Goal: Task Accomplishment & Management: Complete application form

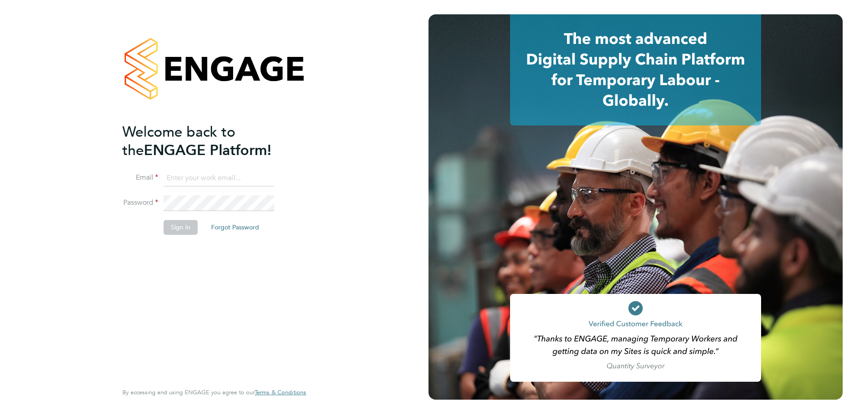
type input "[PERSON_NAME][EMAIL_ADDRESS][DOMAIN_NAME]"
click at [184, 229] on button "Sign In" at bounding box center [181, 227] width 34 height 14
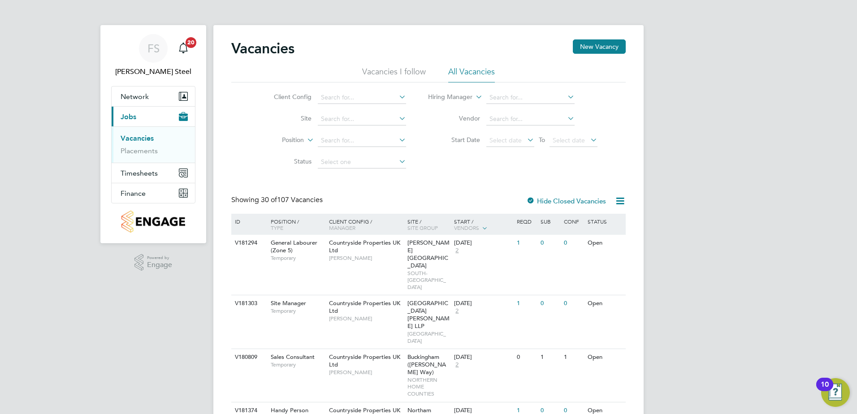
click at [414, 76] on li "Vacancies I follow" at bounding box center [394, 74] width 64 height 16
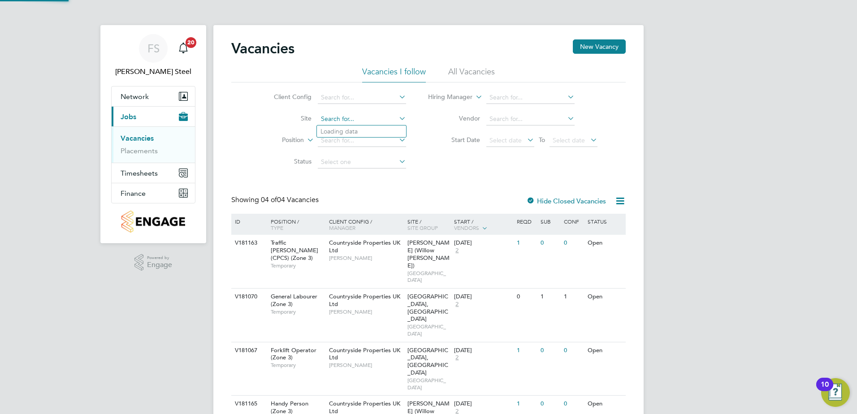
click at [358, 119] on input at bounding box center [362, 119] width 88 height 13
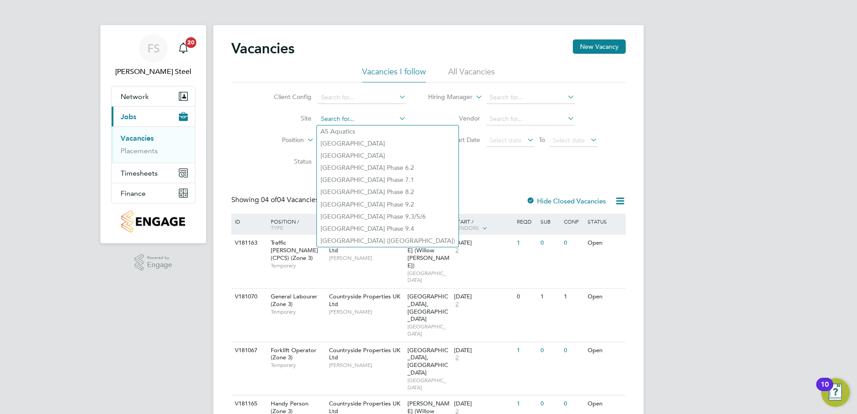
click at [358, 119] on input at bounding box center [362, 119] width 88 height 13
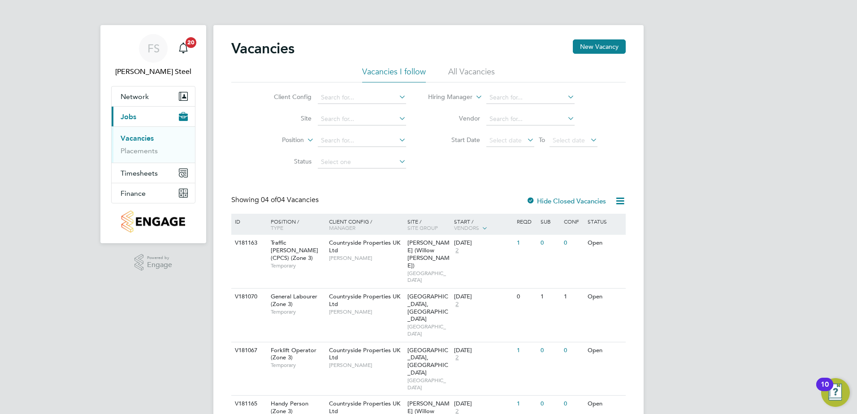
click at [432, 142] on label "Start Date" at bounding box center [454, 140] width 52 height 8
click at [354, 114] on input at bounding box center [362, 119] width 88 height 13
click at [359, 130] on li "Cotterstock Meadows, Oundl e" at bounding box center [375, 131] width 117 height 12
type input "[GEOGRAPHIC_DATA][PERSON_NAME], [GEOGRAPHIC_DATA]"
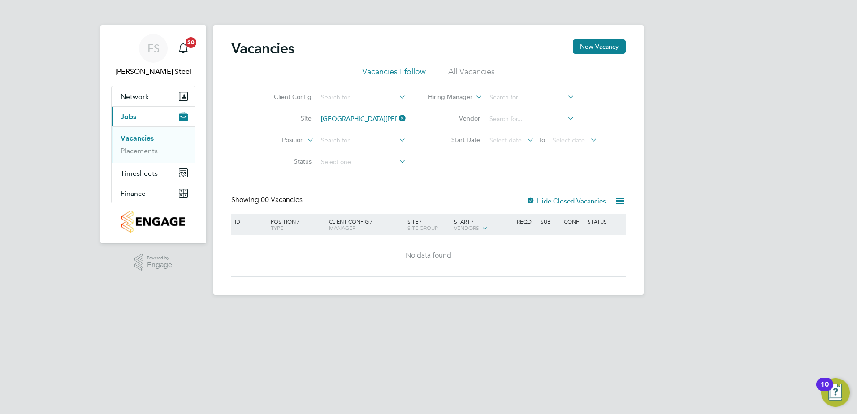
click at [576, 198] on label "Hide Closed Vacancies" at bounding box center [566, 201] width 80 height 9
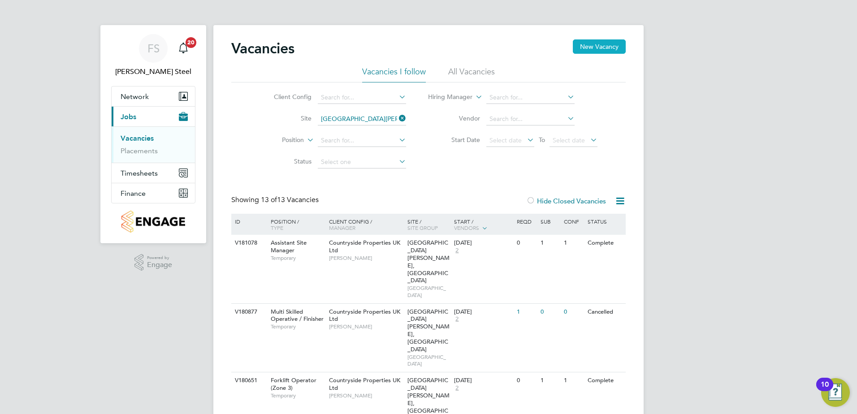
click at [589, 50] on button "New Vacancy" at bounding box center [599, 46] width 53 height 14
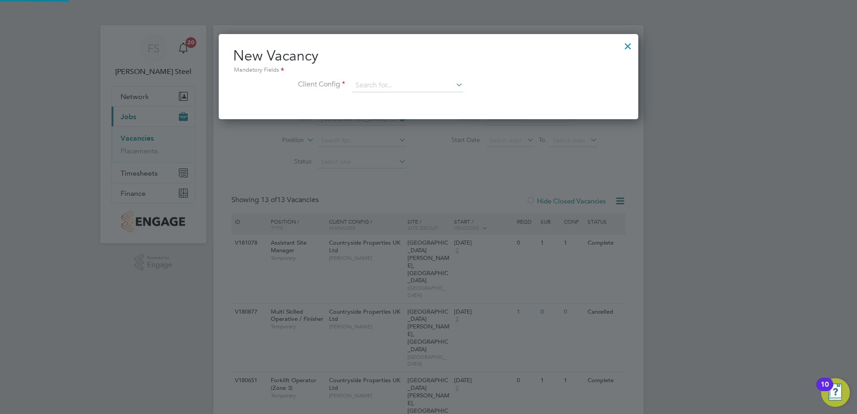
scroll to position [85, 420]
click at [444, 86] on input at bounding box center [407, 85] width 111 height 13
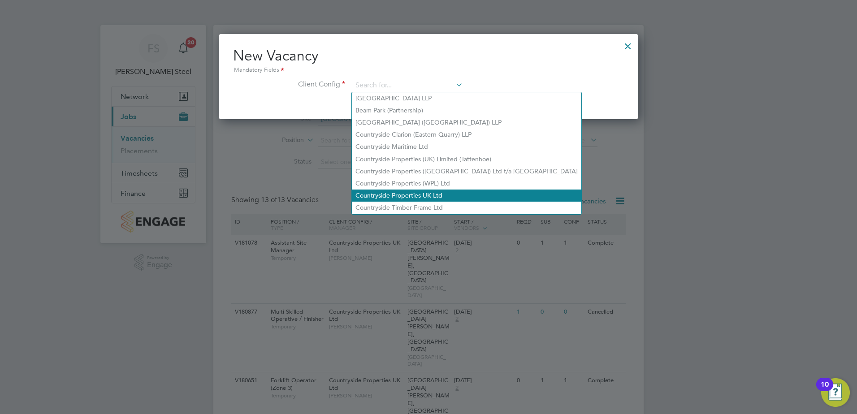
click at [407, 193] on li "Countryside Properties UK Ltd" at bounding box center [466, 196] width 229 height 12
type input "Countryside Properties UK Ltd"
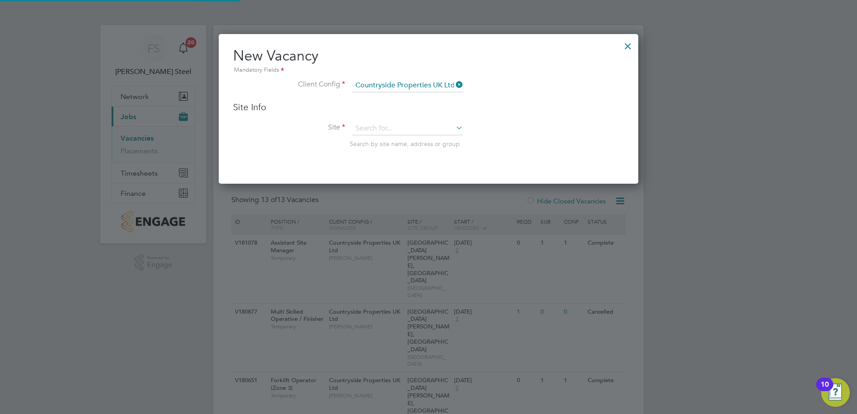
scroll to position [150, 420]
click at [383, 133] on input at bounding box center [407, 128] width 111 height 13
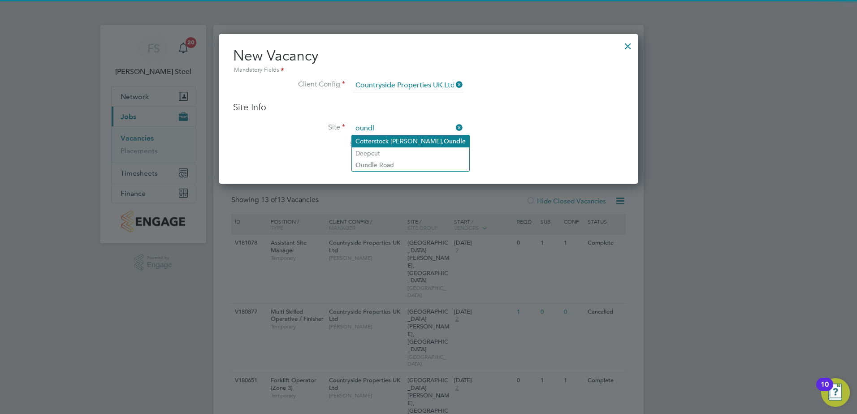
click at [382, 138] on li "Cotterstock Meadows, Oundl e" at bounding box center [410, 141] width 117 height 12
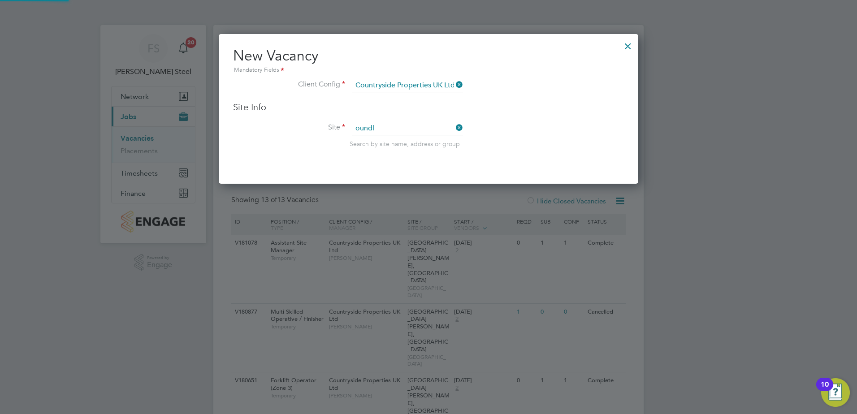
type input "[GEOGRAPHIC_DATA][PERSON_NAME], [GEOGRAPHIC_DATA]"
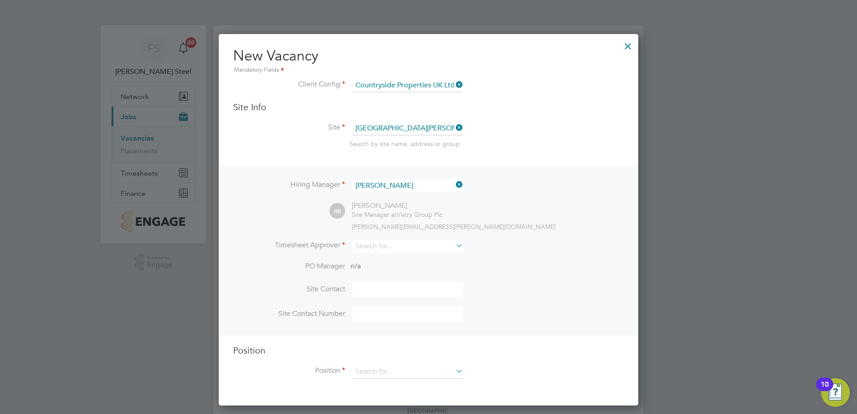
click at [454, 187] on icon at bounding box center [454, 184] width 0 height 13
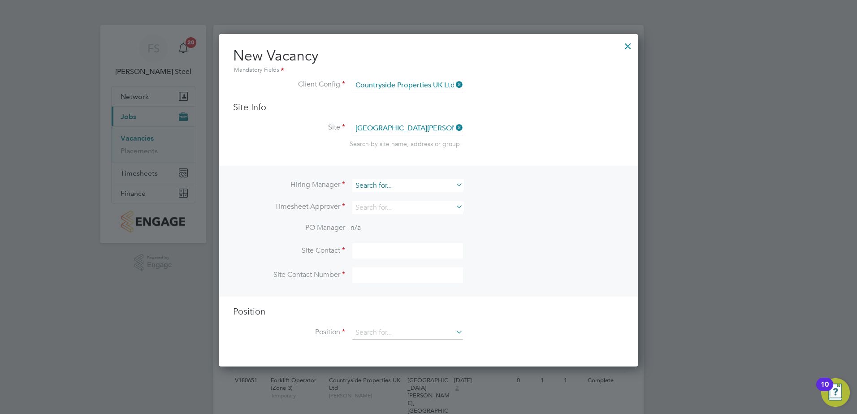
scroll to position [333, 420]
click at [418, 181] on input at bounding box center [407, 185] width 111 height 13
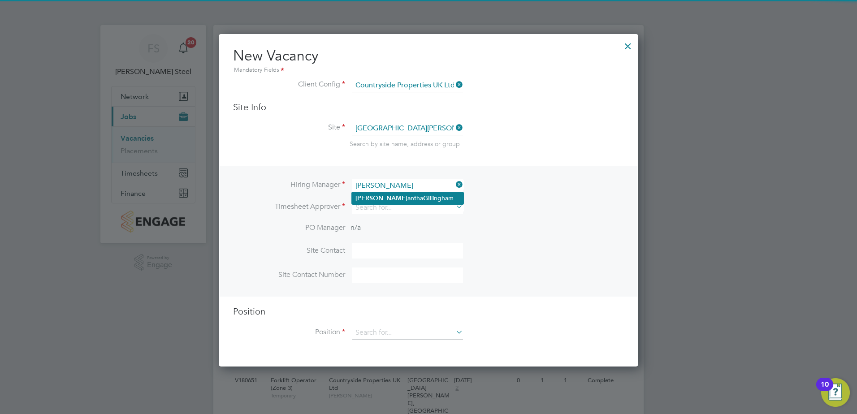
click at [406, 203] on li "Sam antha Gi llingham" at bounding box center [408, 198] width 112 height 12
type input "Samantha Gillingham"
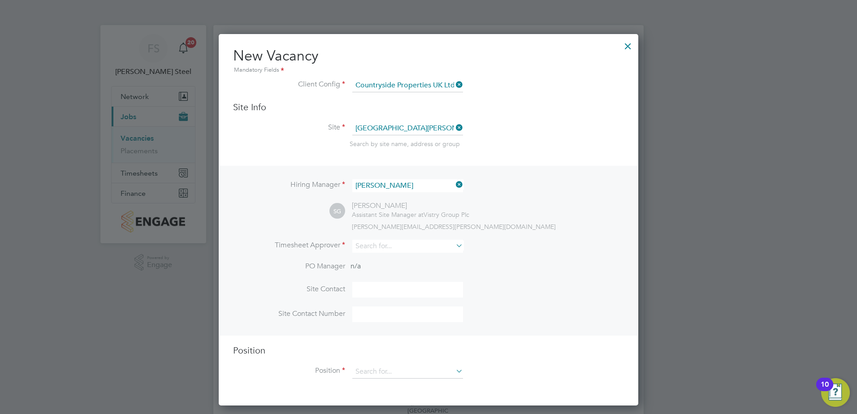
scroll to position [372, 420]
click at [398, 251] on input at bounding box center [407, 246] width 111 height 13
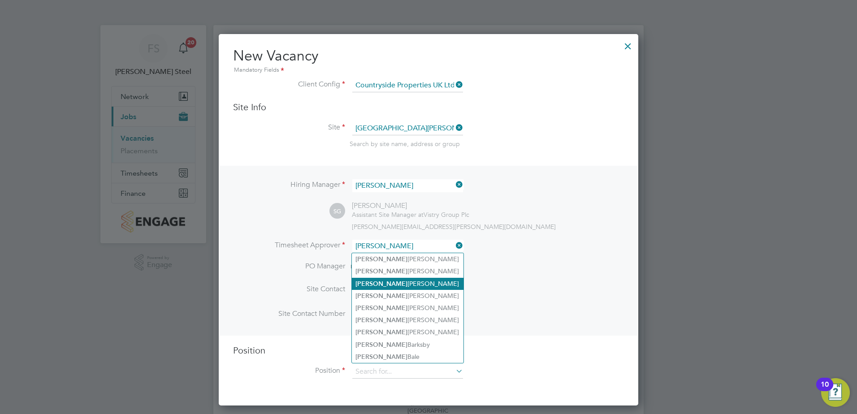
click at [394, 282] on li "[PERSON_NAME]" at bounding box center [408, 284] width 112 height 12
type input "[PERSON_NAME]"
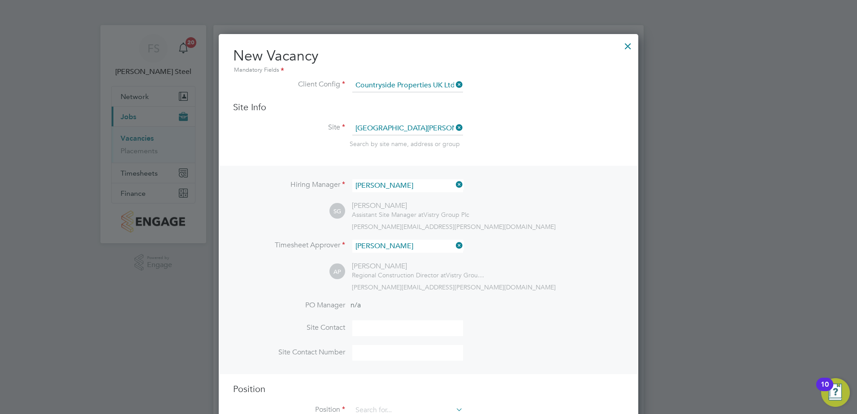
scroll to position [411, 420]
click at [374, 334] on input at bounding box center [407, 328] width 111 height 16
type input "Samantha Gillingham"
type input "07710 169179"
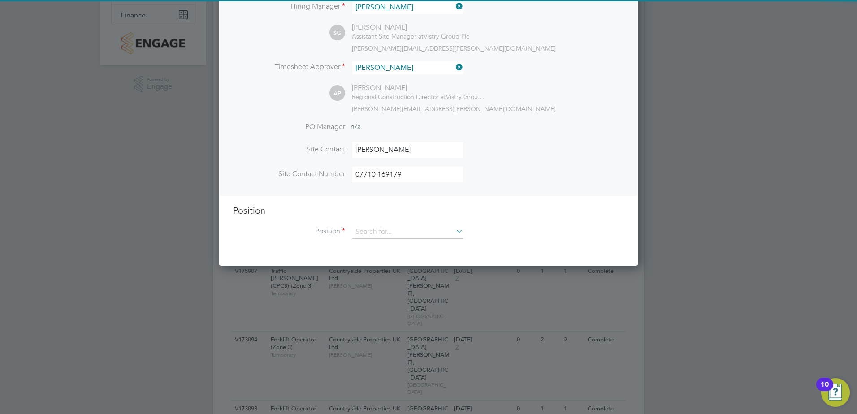
scroll to position [179, 0]
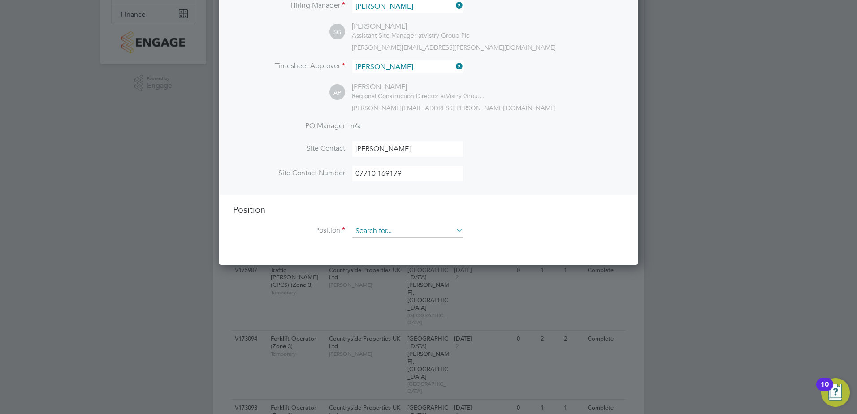
click at [406, 227] on input at bounding box center [407, 230] width 111 height 13
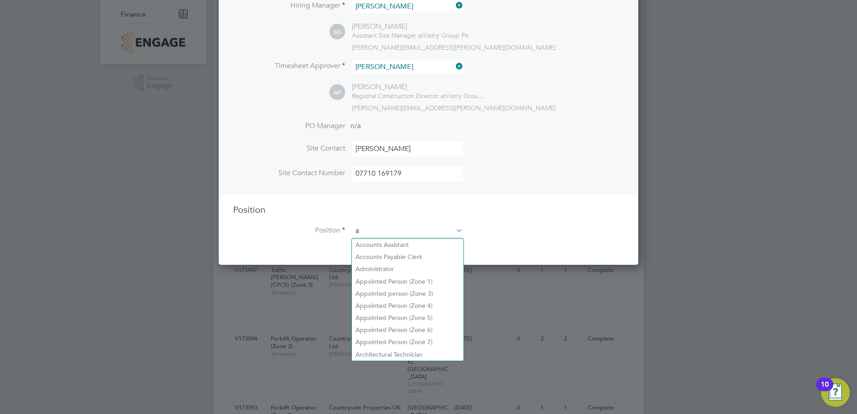
scroll to position [1288, 420]
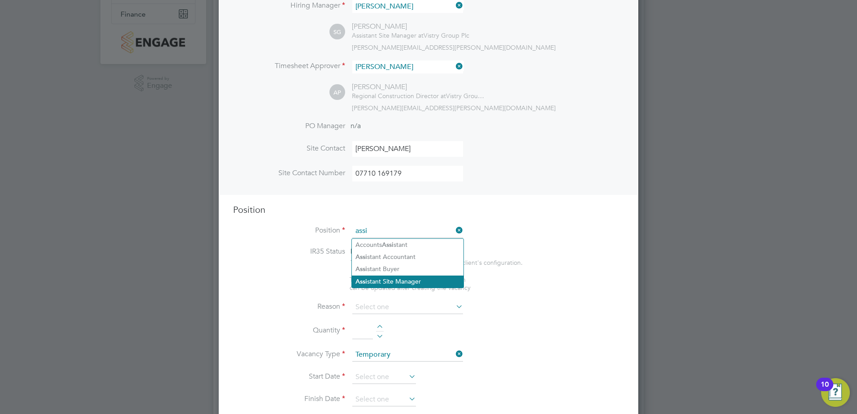
click at [397, 276] on li "Assi stant Site Manager" at bounding box center [408, 282] width 112 height 12
type input "Assistant Site Manager"
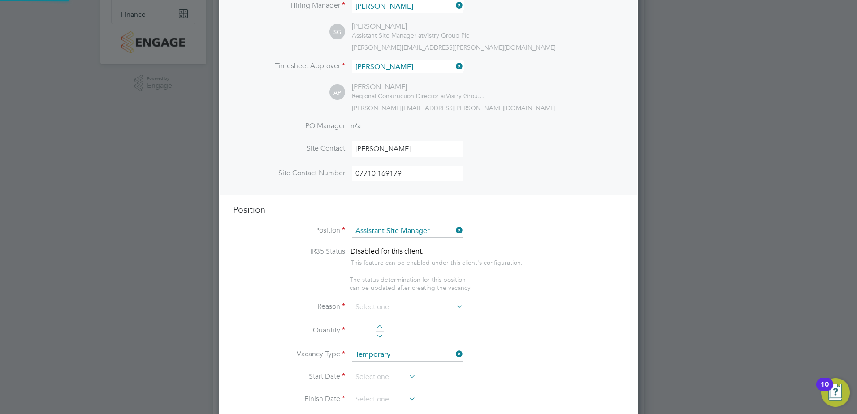
type textarea "• Supervises and ensures that all construction work under their control is buil…"
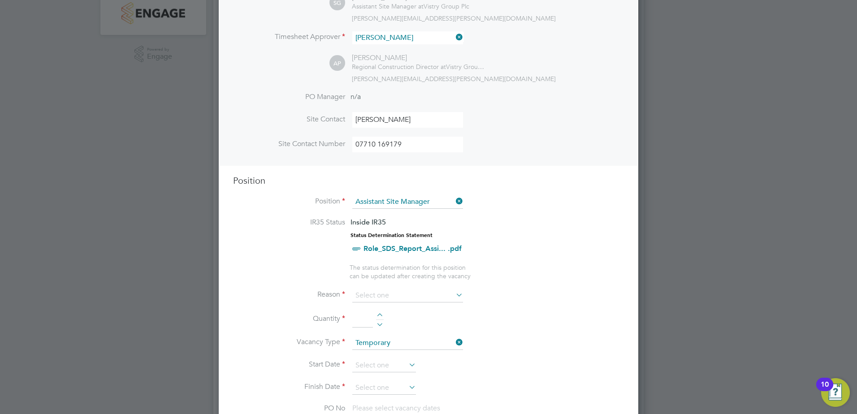
scroll to position [224, 0]
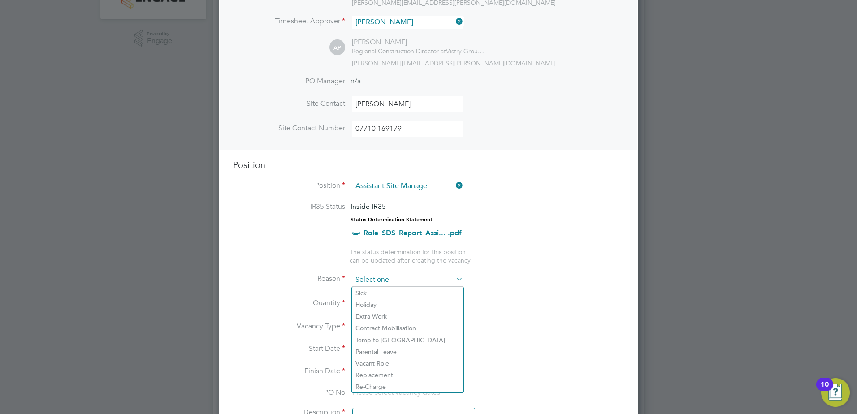
click at [391, 276] on input at bounding box center [407, 279] width 111 height 13
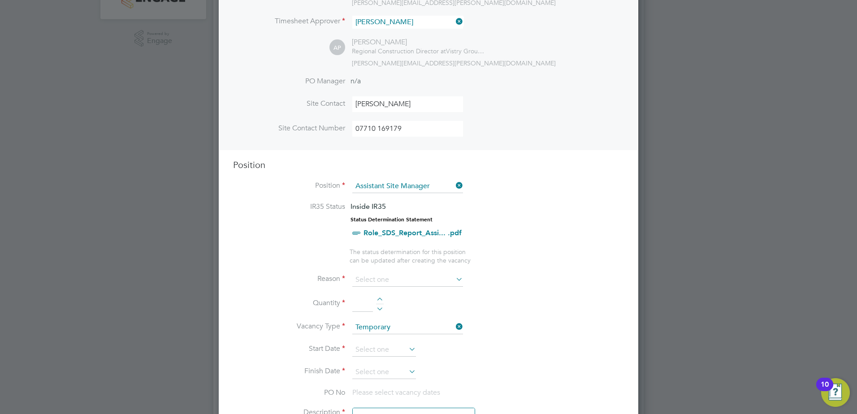
click at [394, 363] on li "Vacant Role" at bounding box center [408, 364] width 112 height 12
type input "Vacant Role"
click at [454, 282] on icon at bounding box center [454, 279] width 0 height 13
click at [443, 280] on input at bounding box center [407, 279] width 111 height 13
click at [386, 376] on li "Replacement" at bounding box center [408, 375] width 112 height 12
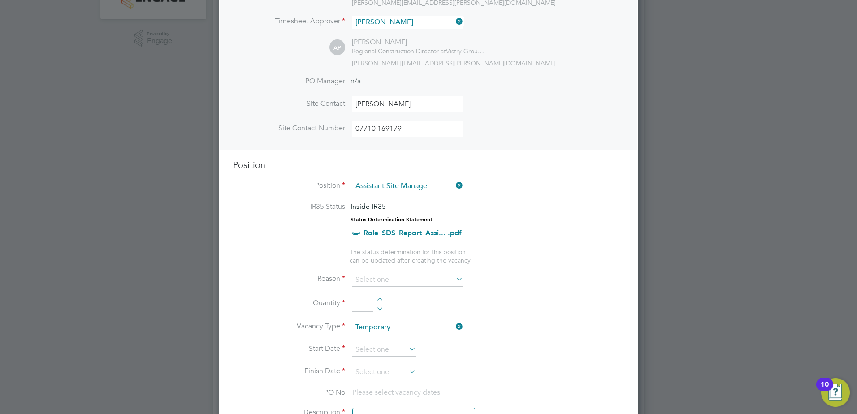
type input "Replacement"
click at [379, 297] on li "Quantity" at bounding box center [428, 308] width 391 height 25
click at [379, 302] on div at bounding box center [380, 301] width 8 height 6
type input "1"
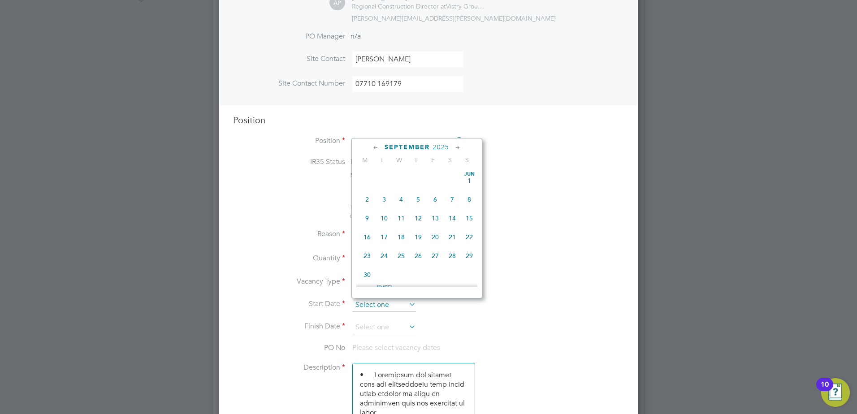
scroll to position [349, 0]
click at [392, 305] on input at bounding box center [384, 304] width 64 height 13
click at [456, 180] on span "20" at bounding box center [452, 171] width 17 height 17
type input "20 Sep 2025"
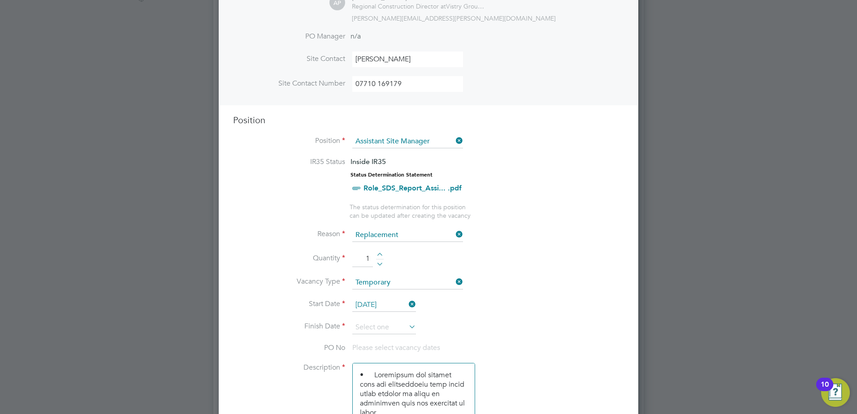
click at [407, 306] on icon at bounding box center [407, 304] width 0 height 13
click at [407, 304] on icon at bounding box center [407, 304] width 0 height 13
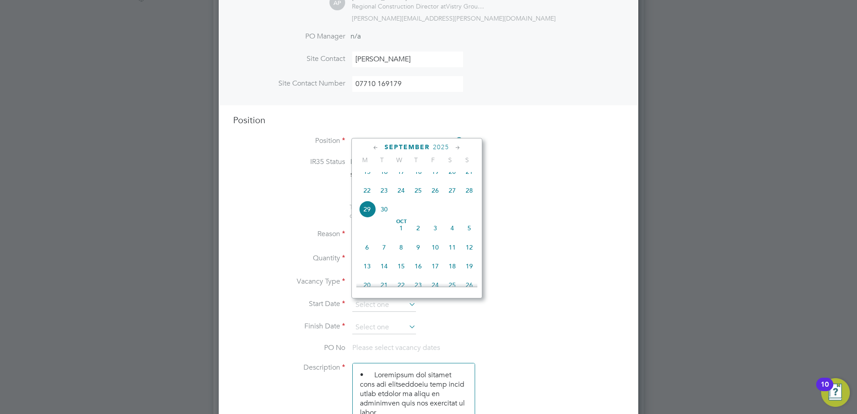
click at [371, 217] on span "29" at bounding box center [366, 209] width 17 height 17
type input "29 Sep 2025"
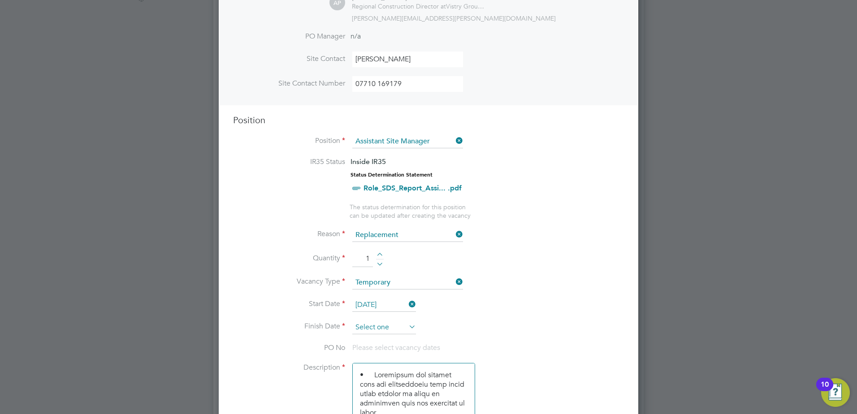
click at [406, 331] on input at bounding box center [384, 327] width 64 height 13
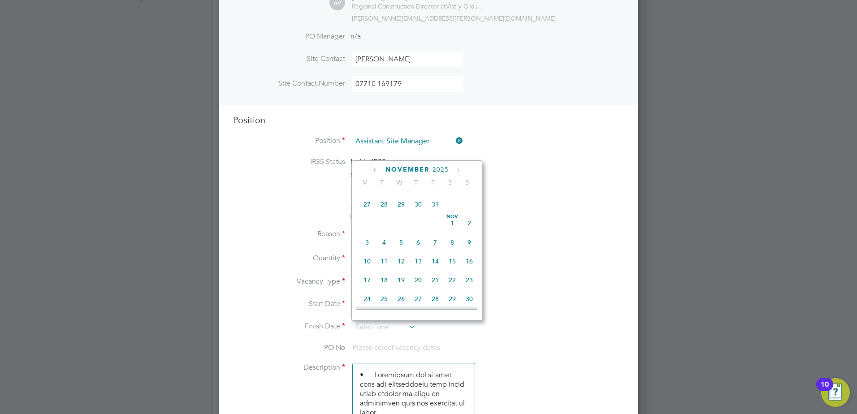
scroll to position [483, 0]
click at [438, 200] on span "31" at bounding box center [435, 191] width 17 height 17
type input "31 Oct 2025"
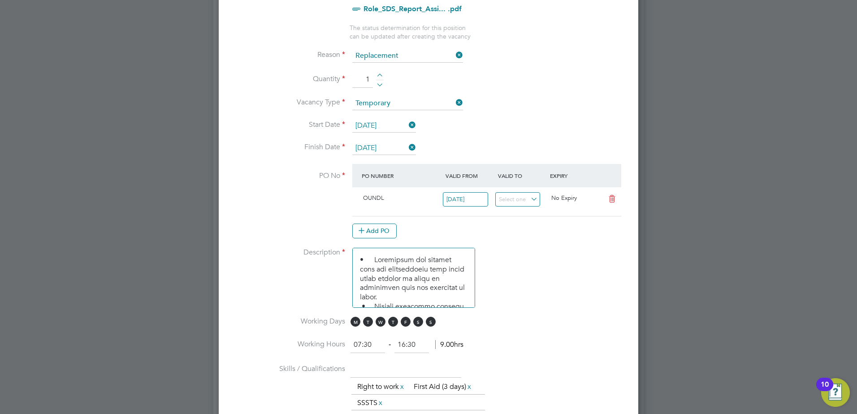
scroll to position [493, 0]
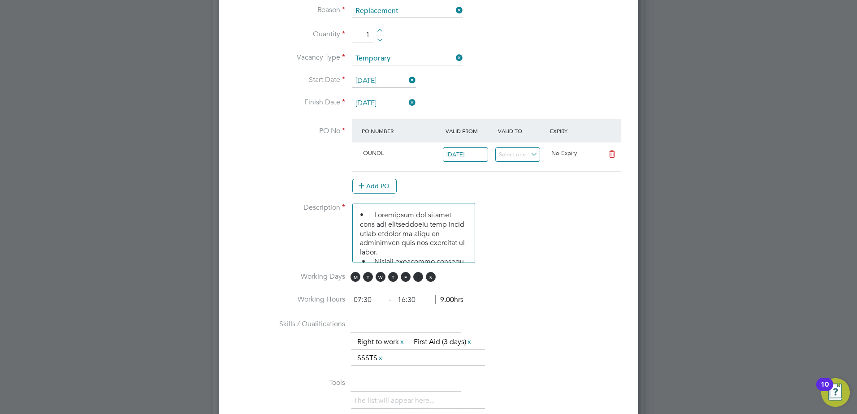
click at [417, 275] on span "S" at bounding box center [418, 277] width 10 height 10
click at [438, 276] on span "M T W T F S S" at bounding box center [394, 277] width 88 height 10
click at [434, 277] on span "S" at bounding box center [431, 277] width 10 height 10
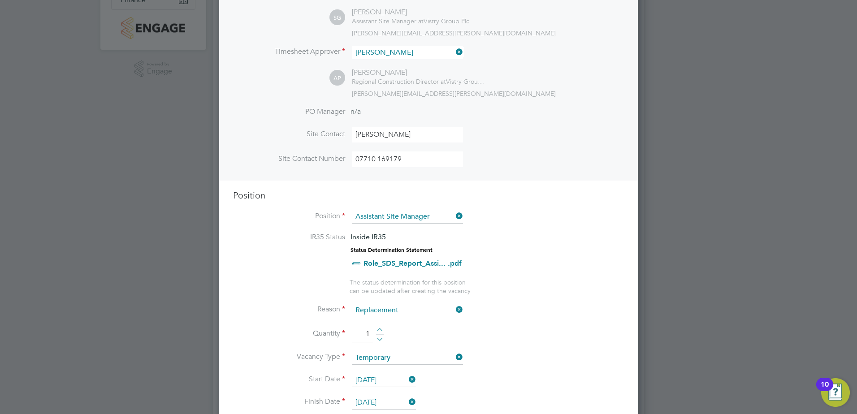
scroll to position [134, 0]
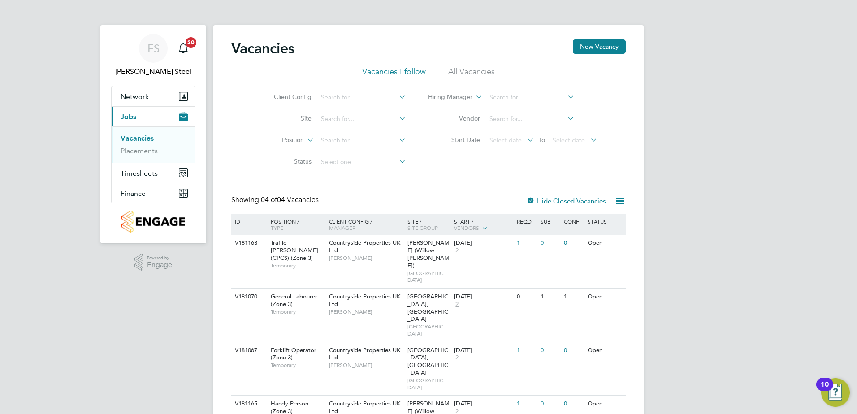
click at [577, 203] on label "Hide Closed Vacancies" at bounding box center [566, 201] width 80 height 9
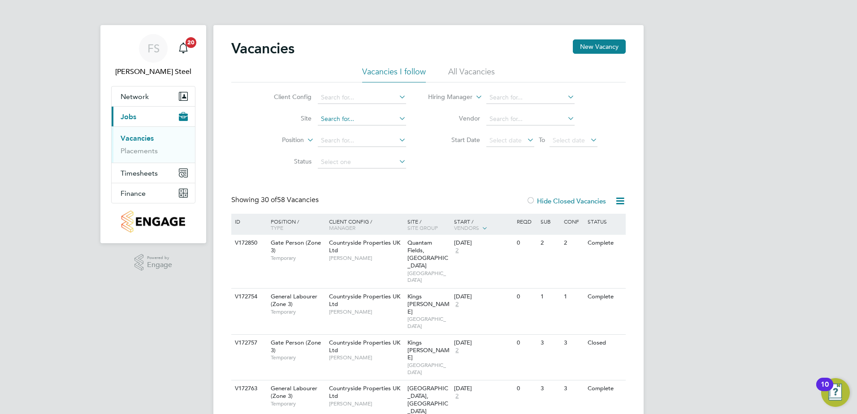
click at [345, 116] on input at bounding box center [362, 119] width 88 height 13
click at [350, 127] on li "[GEOGRAPHIC_DATA], [GEOGRAPHIC_DATA]" at bounding box center [362, 131] width 91 height 12
type input "[GEOGRAPHIC_DATA], [GEOGRAPHIC_DATA]"
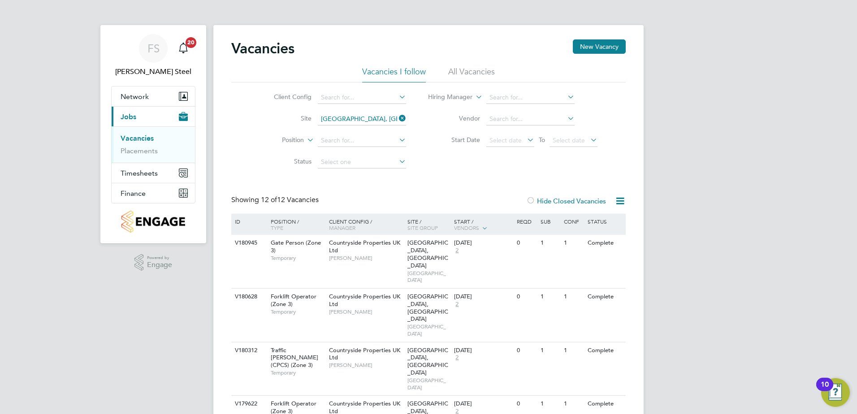
click at [565, 200] on label "Hide Closed Vacancies" at bounding box center [566, 201] width 80 height 9
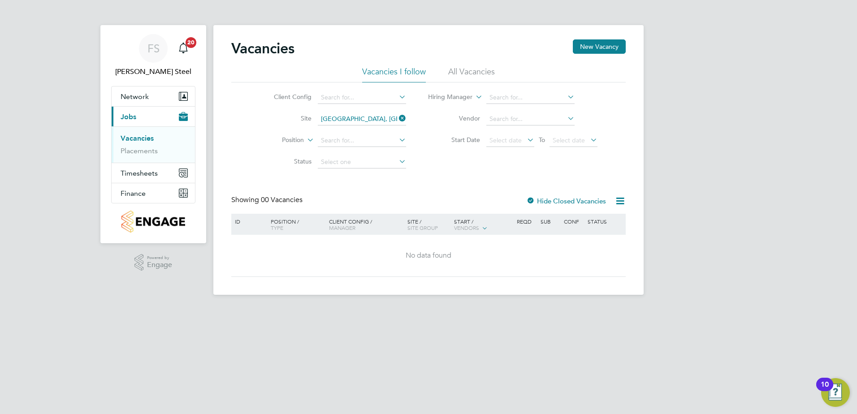
click at [565, 200] on label "Hide Closed Vacancies" at bounding box center [566, 201] width 80 height 9
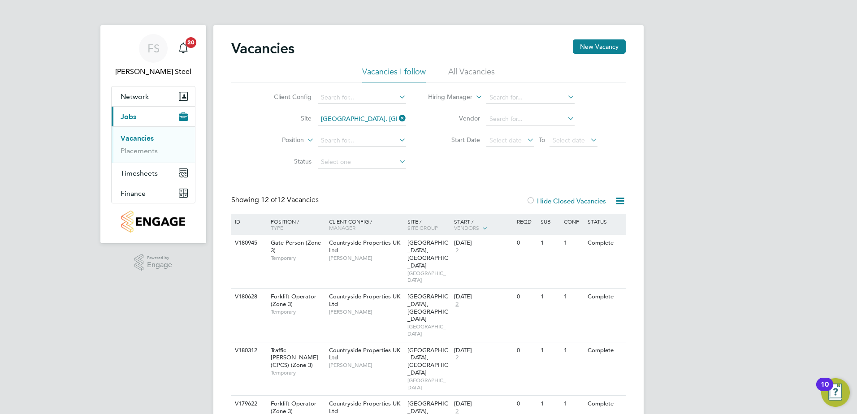
click at [451, 72] on li "All Vacancies" at bounding box center [471, 74] width 47 height 16
click at [598, 44] on button "New Vacancy" at bounding box center [599, 46] width 53 height 14
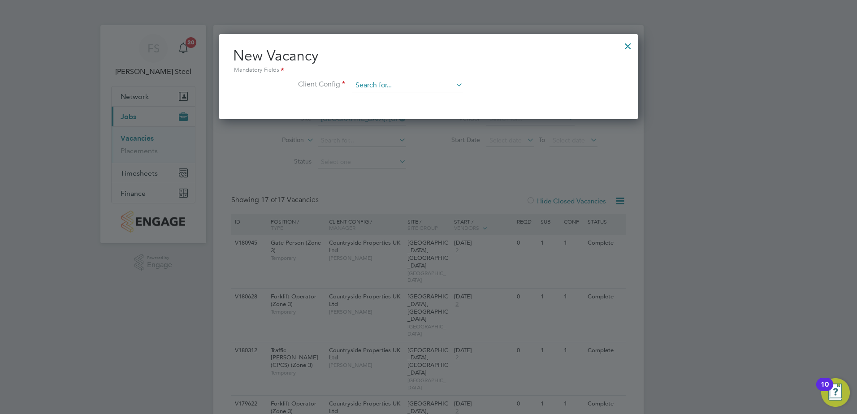
click at [426, 82] on input at bounding box center [407, 85] width 111 height 13
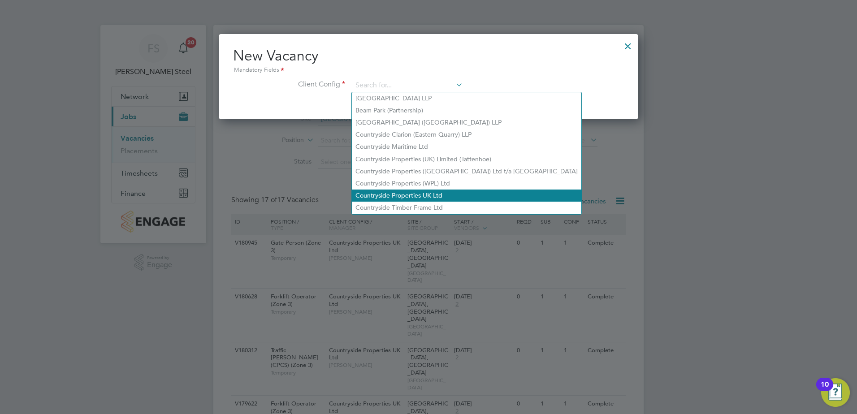
click at [396, 192] on li "Countryside Properties UK Ltd" at bounding box center [466, 196] width 229 height 12
type input "Countryside Properties UK Ltd"
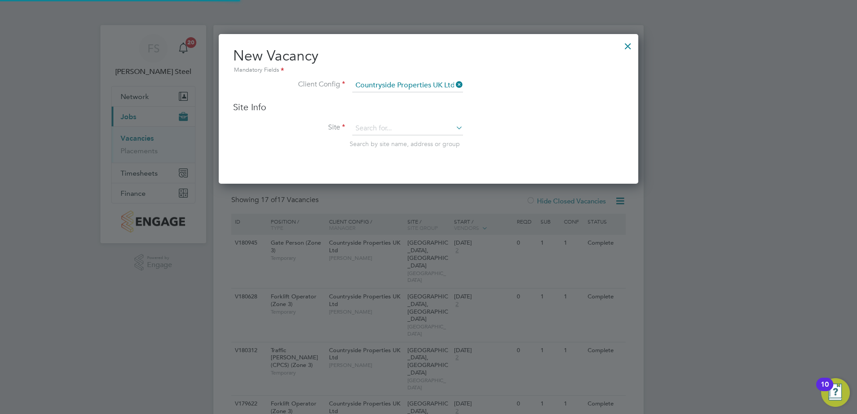
scroll to position [150, 420]
click at [383, 130] on input at bounding box center [407, 128] width 111 height 13
click at [376, 142] on li "[GEOGRAPHIC_DATA], [GEOGRAPHIC_DATA]" at bounding box center [408, 141] width 112 height 12
type input "[GEOGRAPHIC_DATA], [GEOGRAPHIC_DATA]"
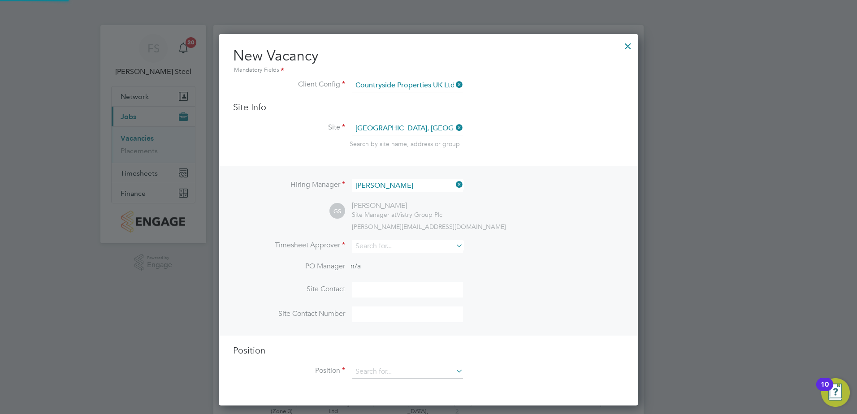
scroll to position [372, 420]
click at [388, 243] on input at bounding box center [407, 246] width 111 height 13
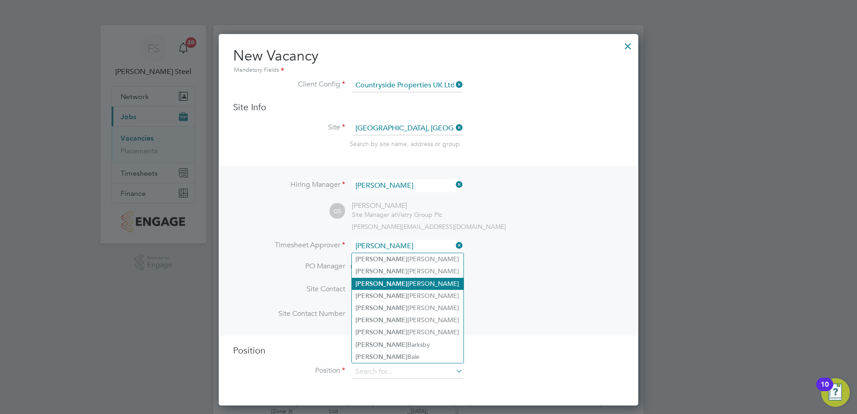
click at [390, 283] on li "[PERSON_NAME]" at bounding box center [408, 284] width 112 height 12
type input "[PERSON_NAME]"
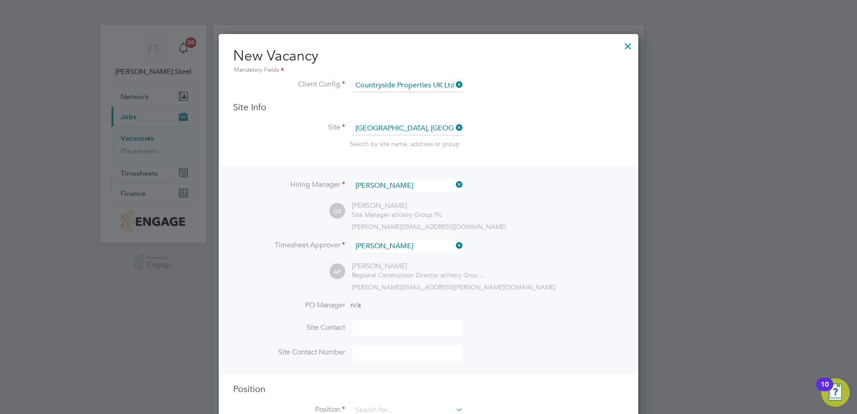
click at [374, 333] on input at bounding box center [407, 328] width 111 height 16
type input "[PERSON_NAME]"
click at [382, 348] on input at bounding box center [407, 353] width 111 height 16
type input "07874 878762"
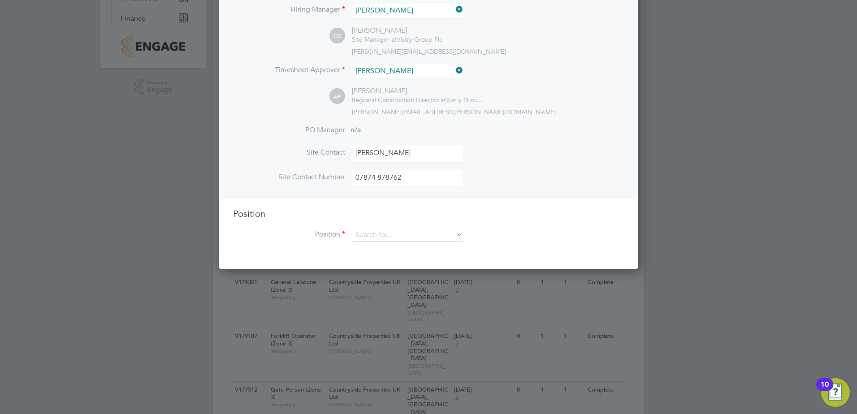
scroll to position [179, 0]
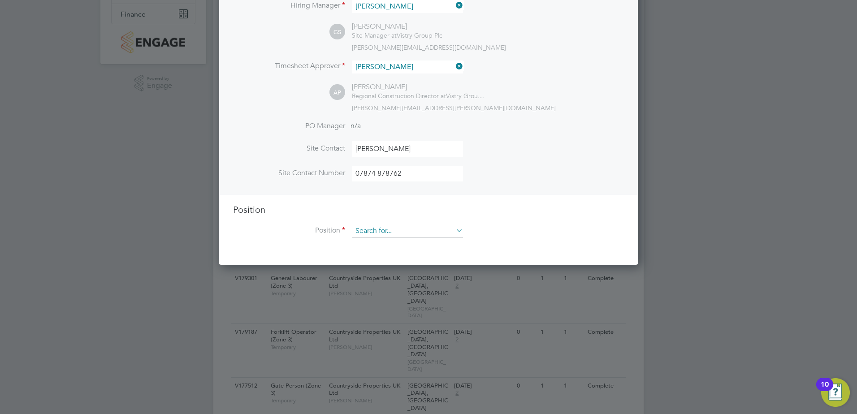
click at [374, 233] on input at bounding box center [407, 230] width 111 height 13
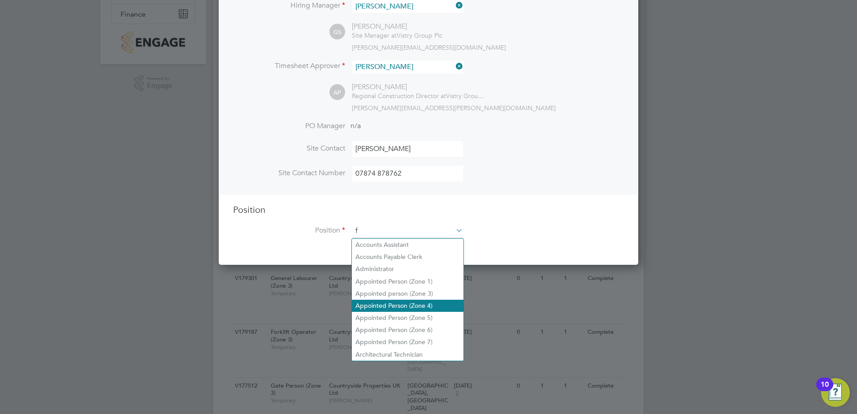
scroll to position [1288, 420]
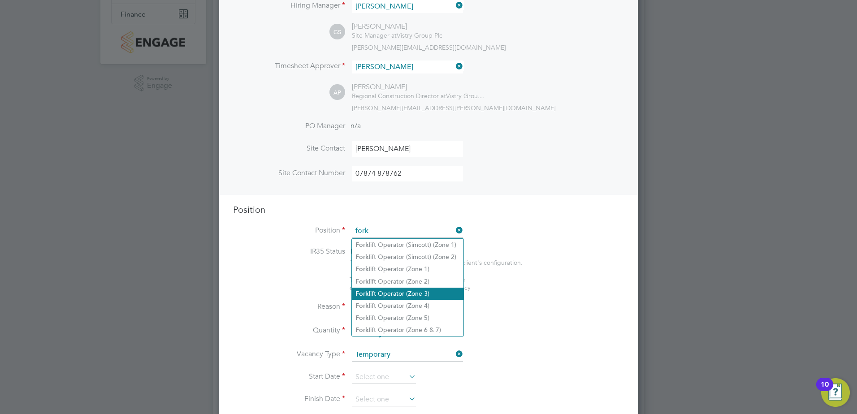
click at [384, 289] on li "Fork lift Operator (Zone 3)" at bounding box center [408, 294] width 112 height 12
type input "Forklift Operator (Zone 3)"
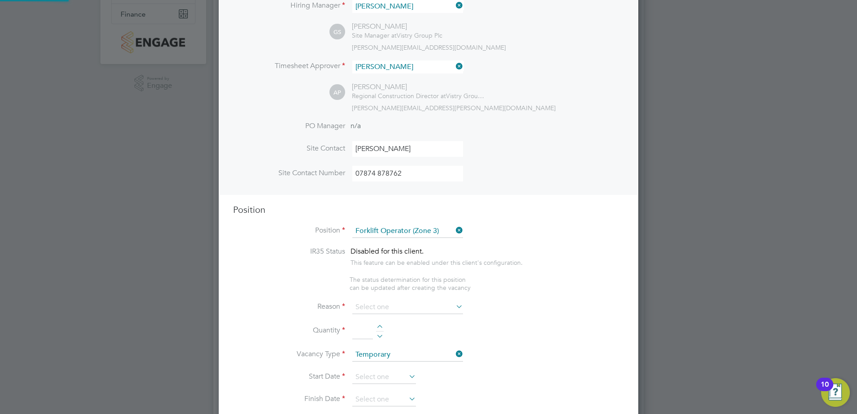
type textarea "• Operate construction machinery • Delivering large quantities of materials to …"
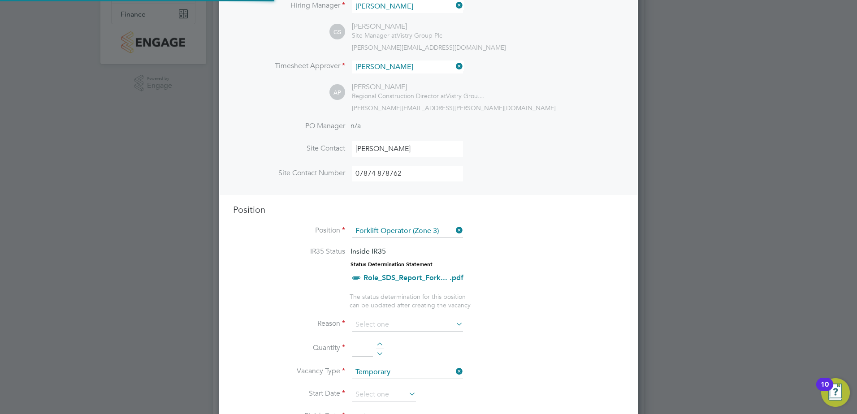
scroll to position [26, 47]
click at [397, 320] on input at bounding box center [407, 324] width 111 height 13
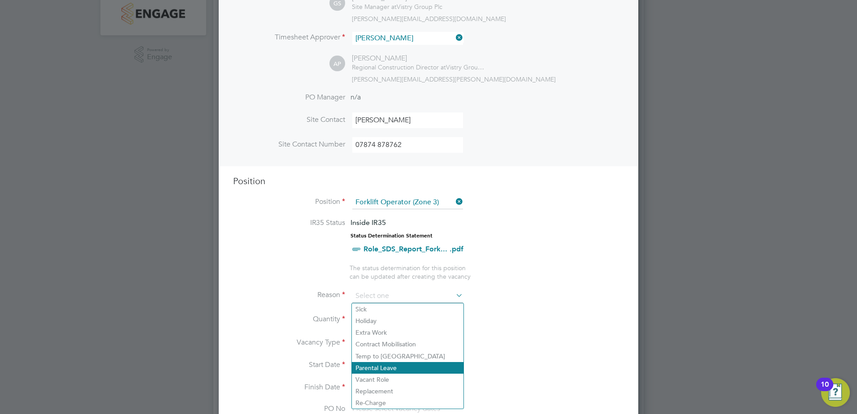
scroll to position [224, 0]
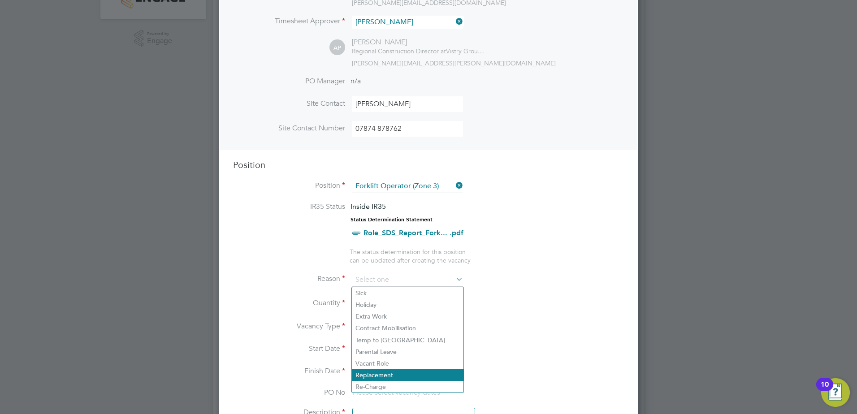
click at [379, 373] on li "Replacement" at bounding box center [408, 375] width 112 height 12
type input "Replacement"
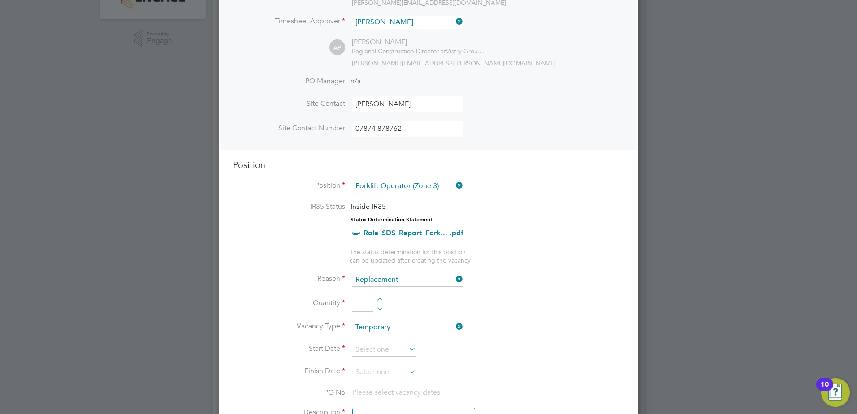
click at [380, 299] on div at bounding box center [380, 301] width 8 height 6
type input "1"
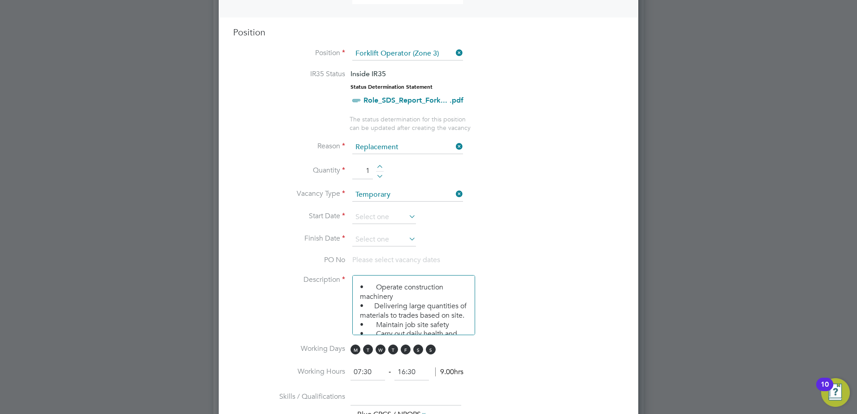
scroll to position [358, 0]
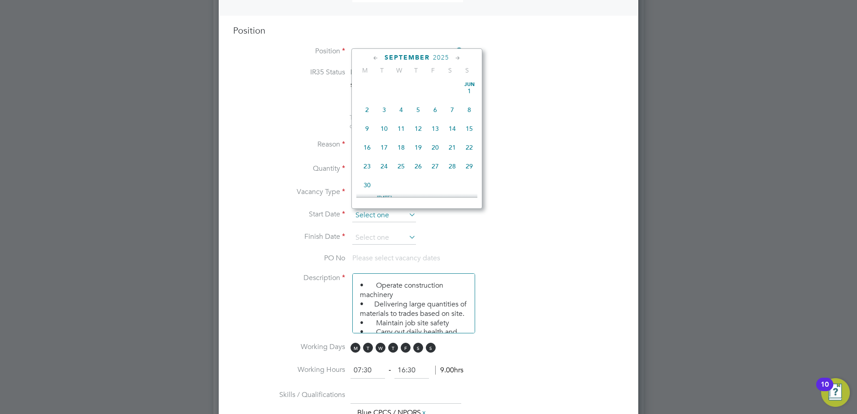
click at [393, 211] on input at bounding box center [384, 215] width 64 height 13
click at [386, 108] on span "23" at bounding box center [383, 100] width 17 height 17
type input "[DATE]"
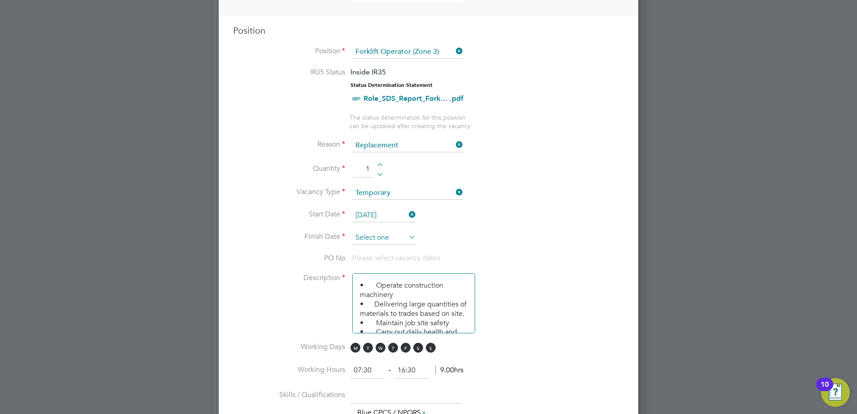
click at [390, 233] on input at bounding box center [384, 237] width 64 height 13
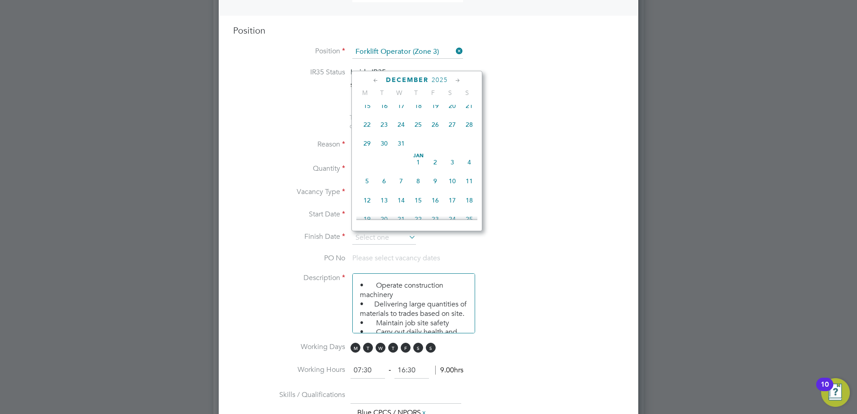
scroll to position [618, 0]
click at [417, 147] on span "25" at bounding box center [418, 137] width 17 height 17
type input "[DATE]"
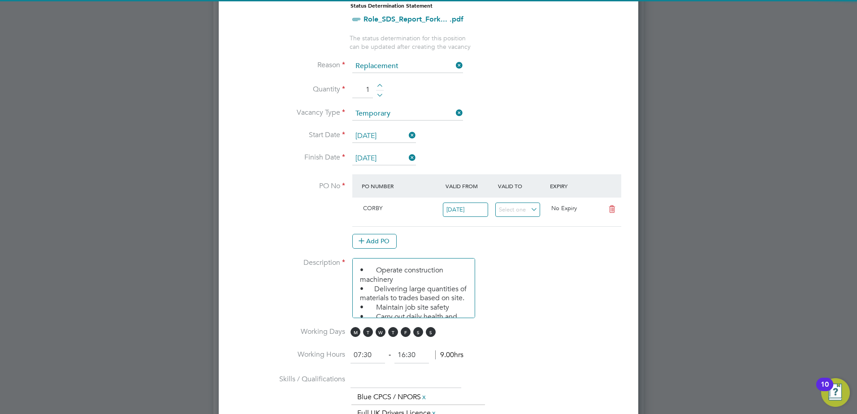
scroll to position [448, 0]
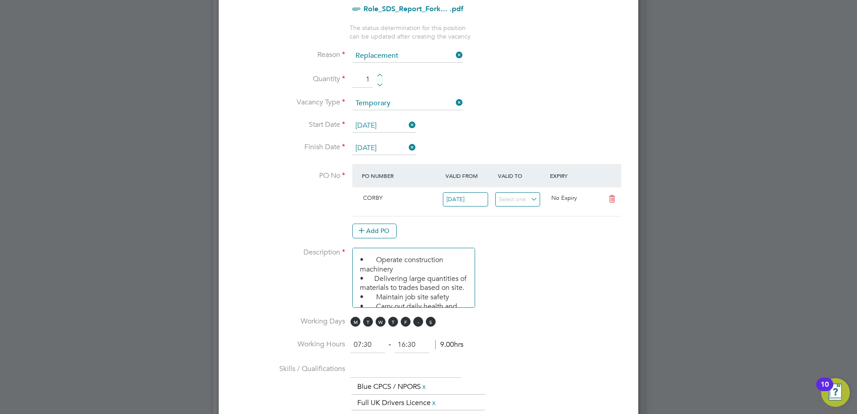
click at [417, 321] on span "S" at bounding box center [418, 322] width 10 height 10
click at [428, 320] on span "S" at bounding box center [431, 322] width 10 height 10
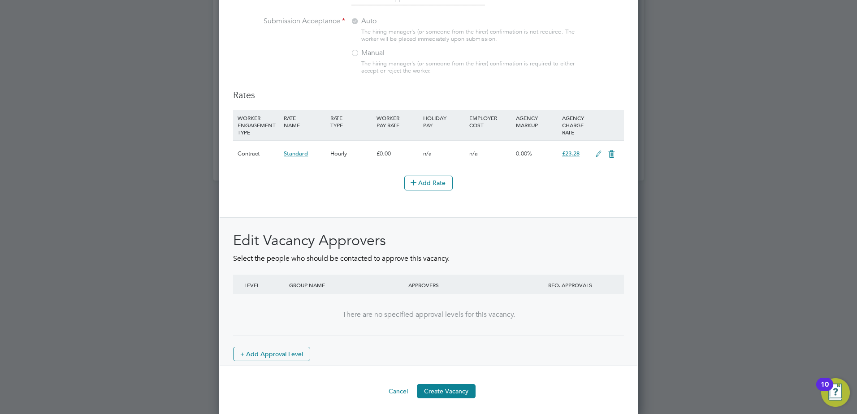
scroll to position [987, 0]
click at [449, 387] on button "Create Vacancy" at bounding box center [446, 389] width 59 height 14
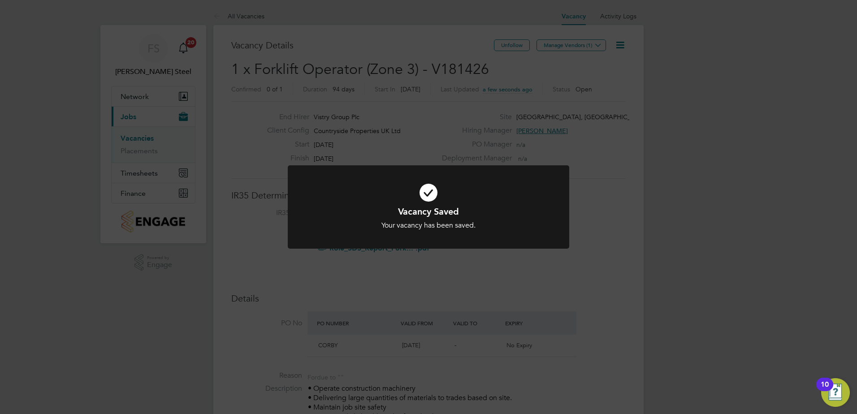
click at [448, 188] on icon at bounding box center [428, 192] width 233 height 35
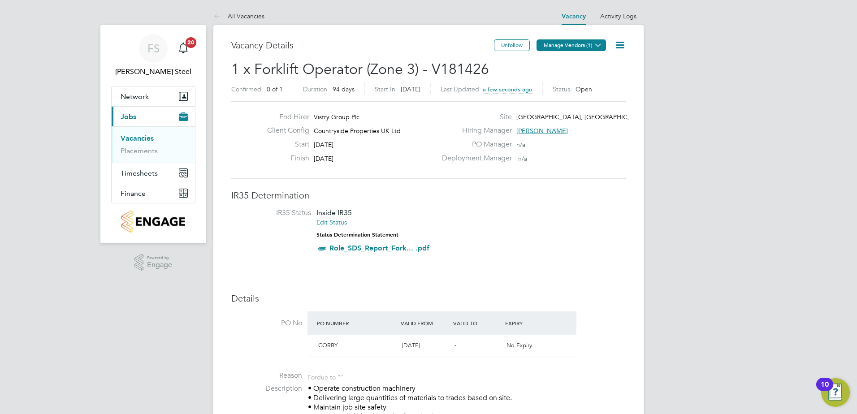
click at [560, 43] on button "Manage Vendors (1)" at bounding box center [570, 45] width 69 height 12
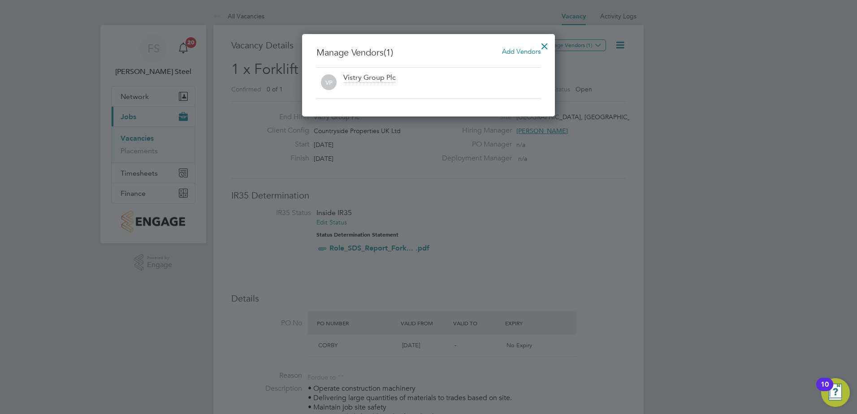
click at [527, 52] on span "Add Vendors" at bounding box center [521, 51] width 39 height 9
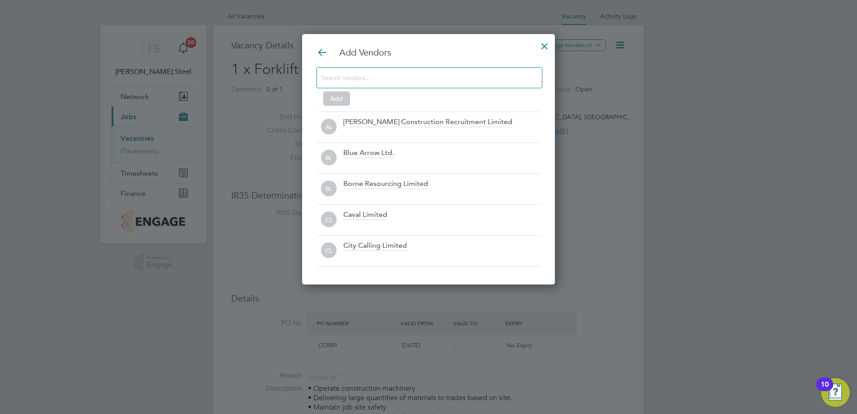
click at [369, 73] on input at bounding box center [422, 78] width 202 height 12
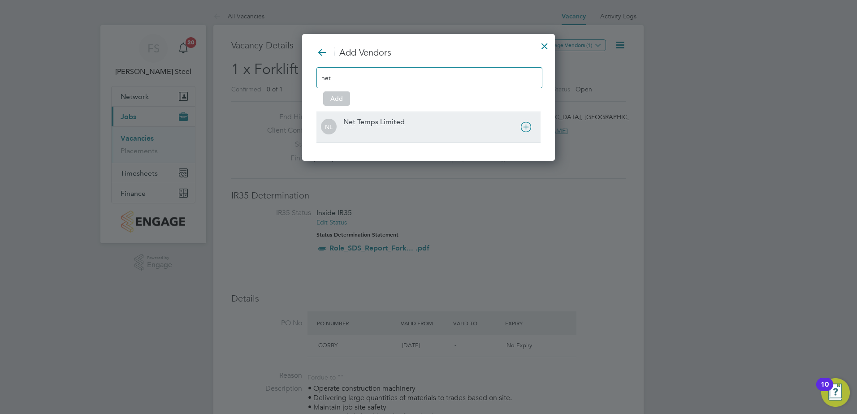
type input "net"
click at [373, 121] on div "Net Temps Limited" at bounding box center [373, 122] width 61 height 10
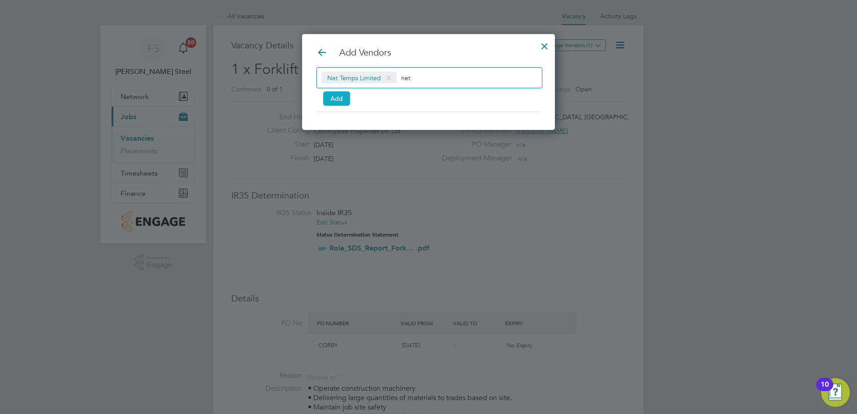
click at [344, 99] on button "Add" at bounding box center [336, 98] width 27 height 14
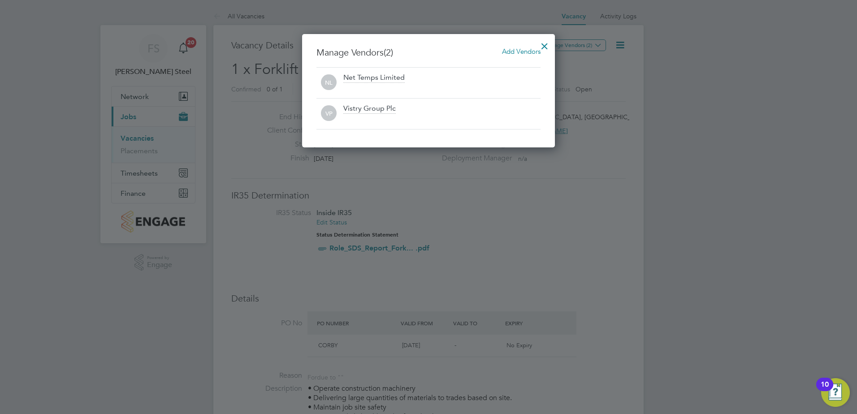
click at [544, 42] on div at bounding box center [544, 44] width 16 height 16
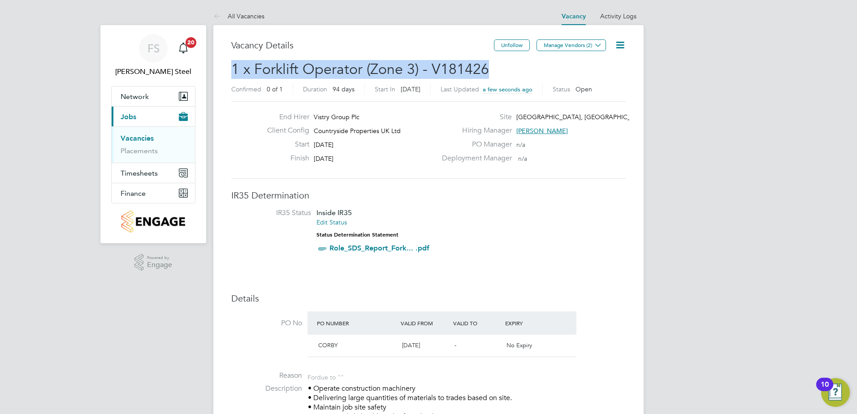
drag, startPoint x: 485, startPoint y: 69, endPoint x: 219, endPoint y: 61, distance: 266.7
copy span "1 x Forklift Operator (Zone 3) - V181426"
